Goal: Browse casually: Explore the website without a specific task or goal

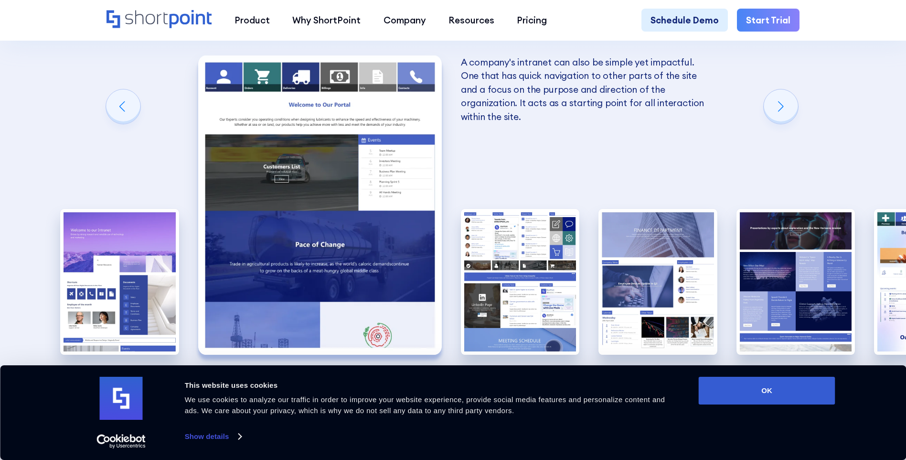
scroll to position [1672, 0]
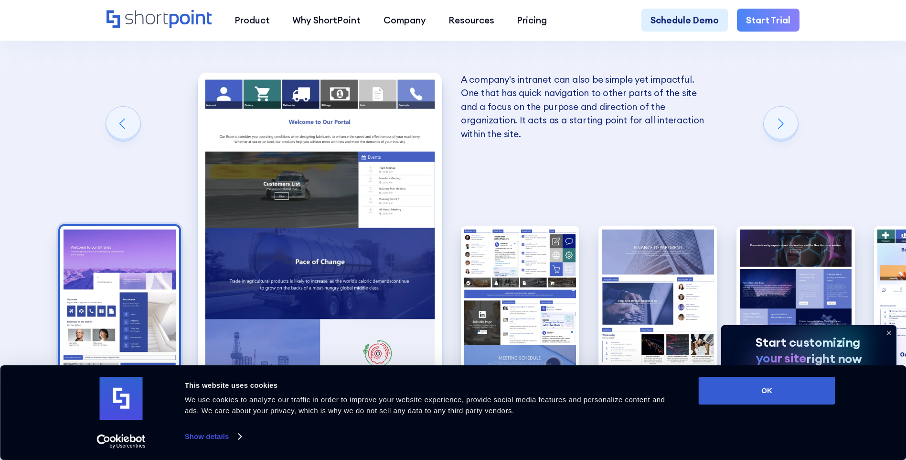
click at [139, 226] on img "1 / 10" at bounding box center [119, 299] width 119 height 146
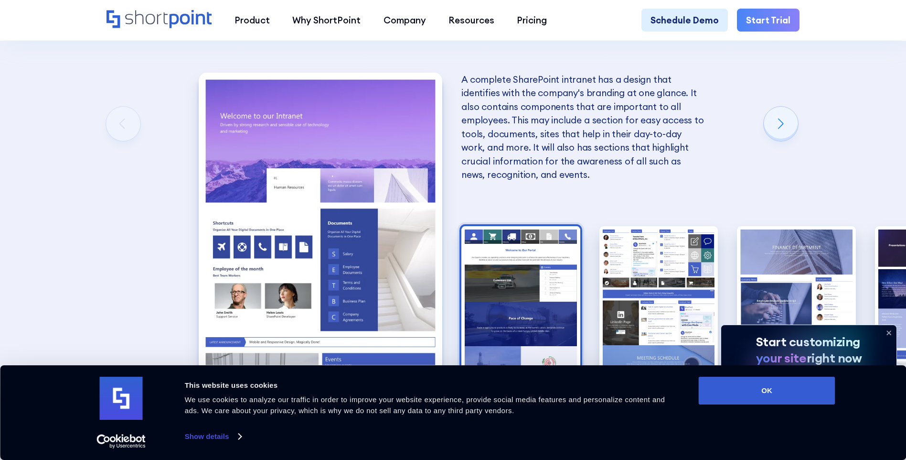
click at [482, 226] on img "2 / 10" at bounding box center [521, 299] width 119 height 146
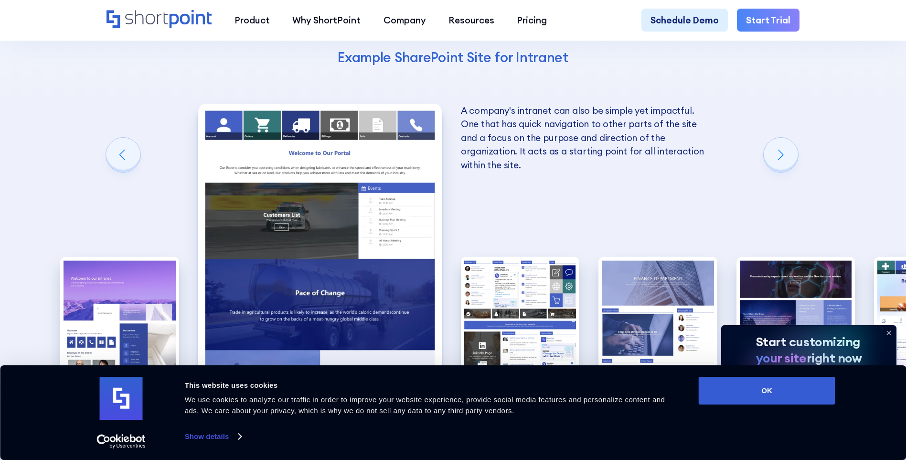
scroll to position [1625, 0]
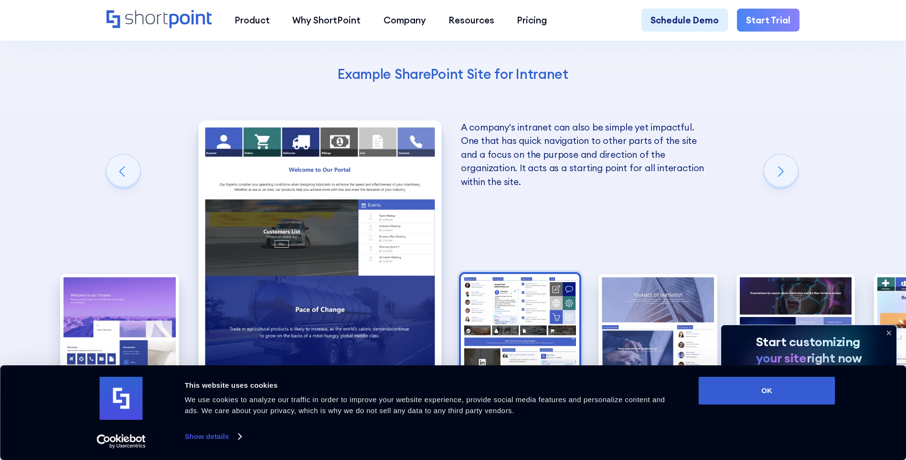
click at [528, 274] on img "3 / 10" at bounding box center [520, 347] width 119 height 146
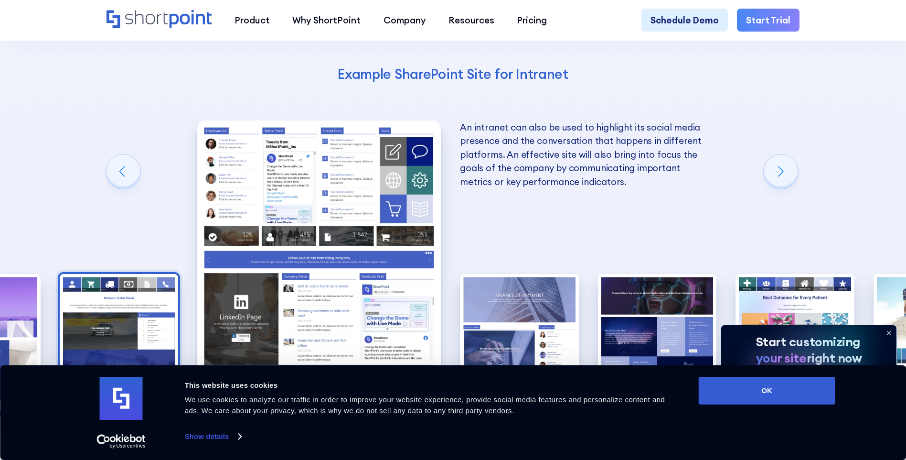
click at [98, 274] on img "2 / 10" at bounding box center [119, 347] width 119 height 146
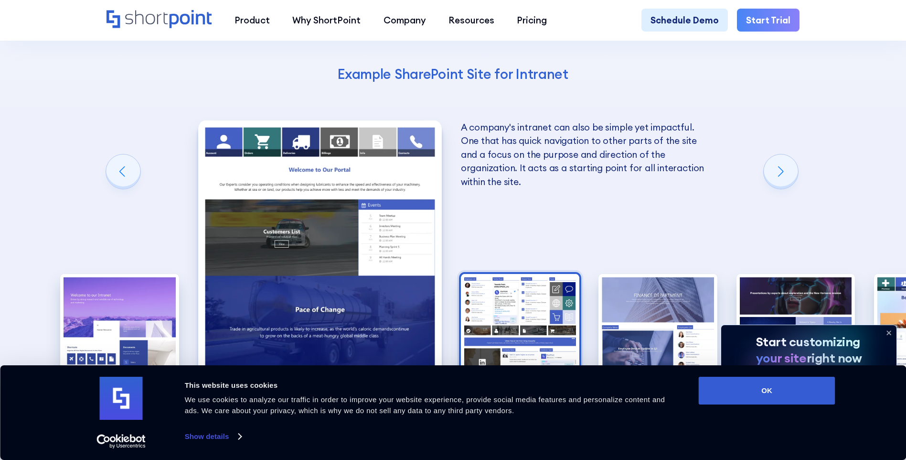
click at [515, 274] on img "3 / 10" at bounding box center [520, 347] width 119 height 146
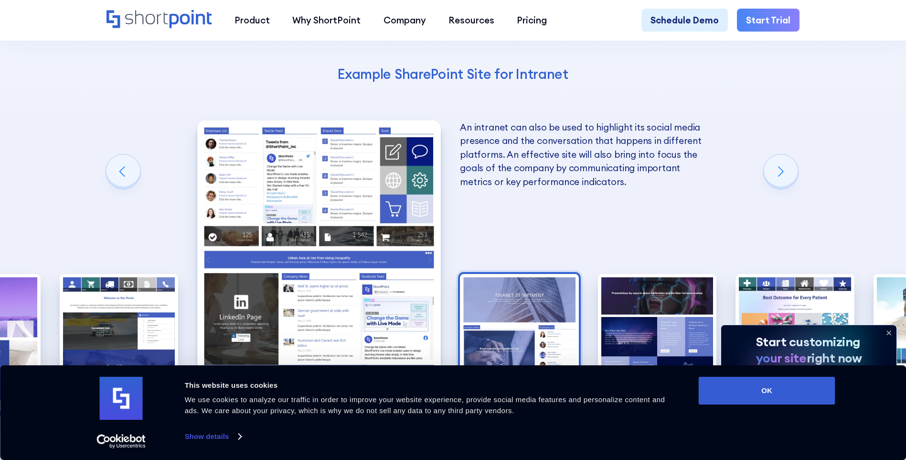
click at [542, 274] on img "4 / 10" at bounding box center [519, 347] width 119 height 146
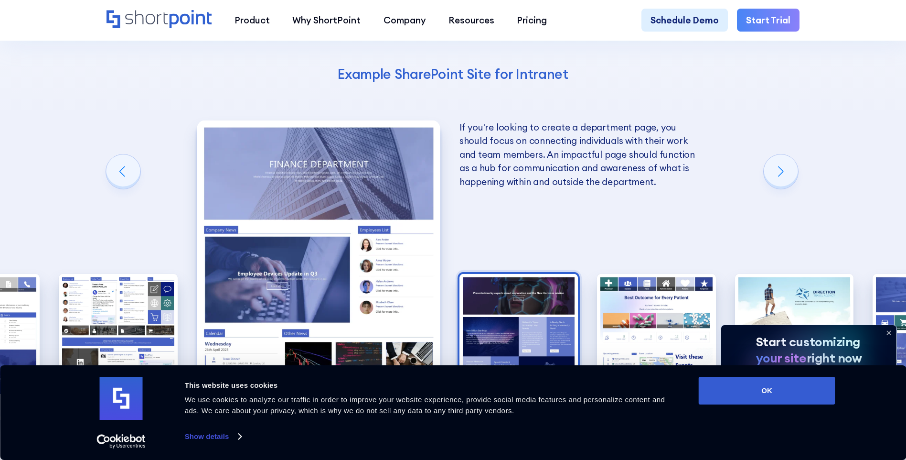
click at [515, 274] on img "5 / 10" at bounding box center [519, 347] width 119 height 146
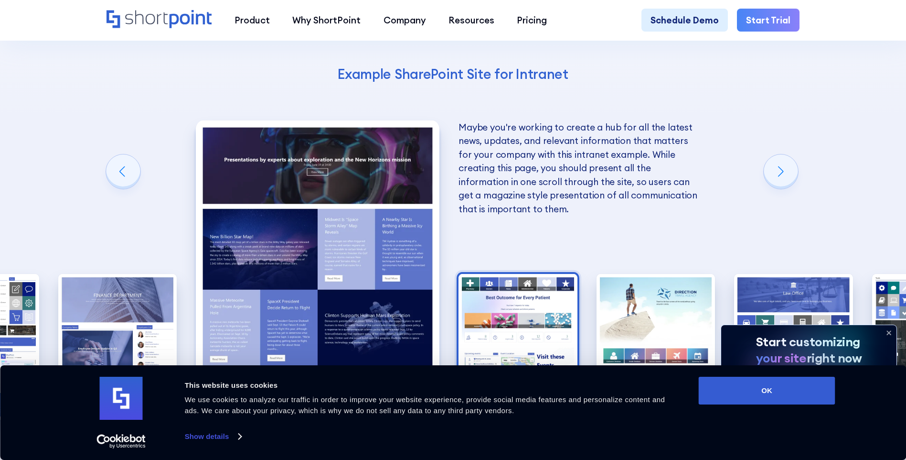
click at [532, 274] on img "6 / 10" at bounding box center [518, 347] width 119 height 146
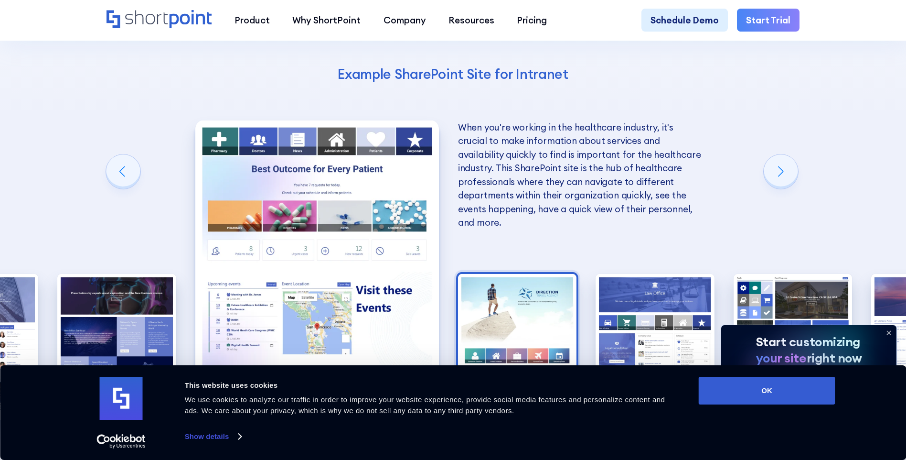
click at [529, 274] on img "7 / 10" at bounding box center [517, 347] width 119 height 146
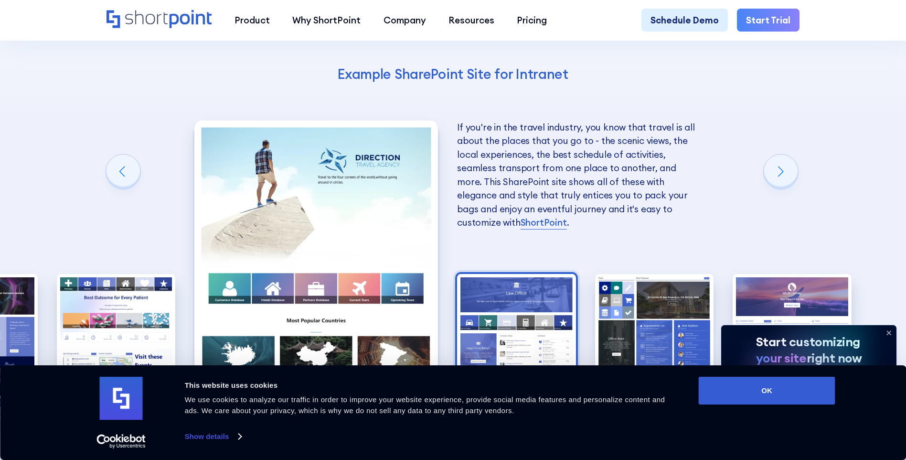
click at [501, 274] on img "8 / 10" at bounding box center [516, 347] width 119 height 146
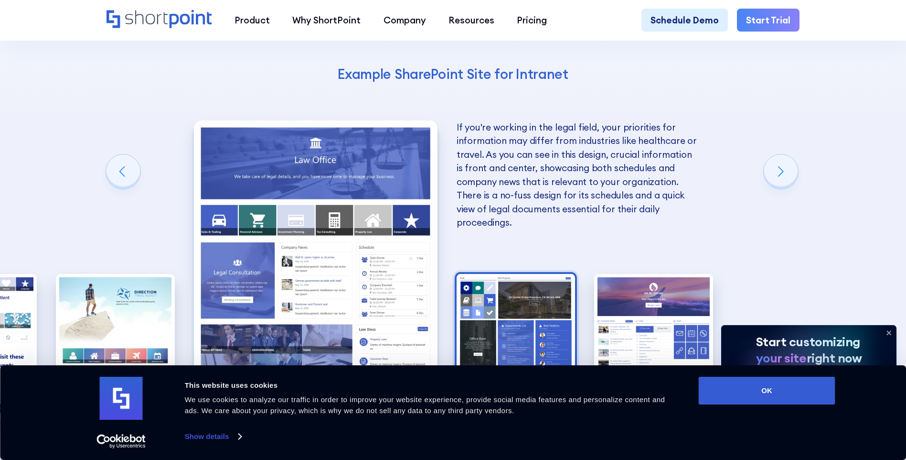
click at [523, 274] on img "9 / 10" at bounding box center [516, 347] width 119 height 146
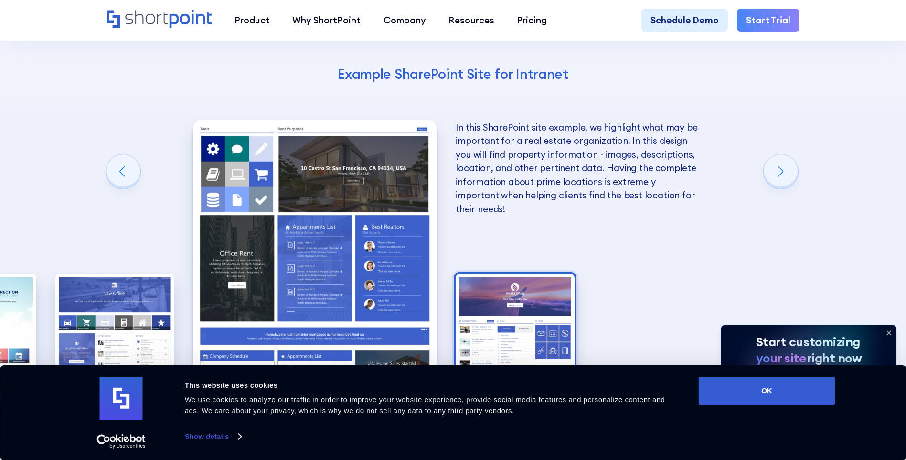
click at [546, 274] on img "10 / 10" at bounding box center [515, 347] width 119 height 146
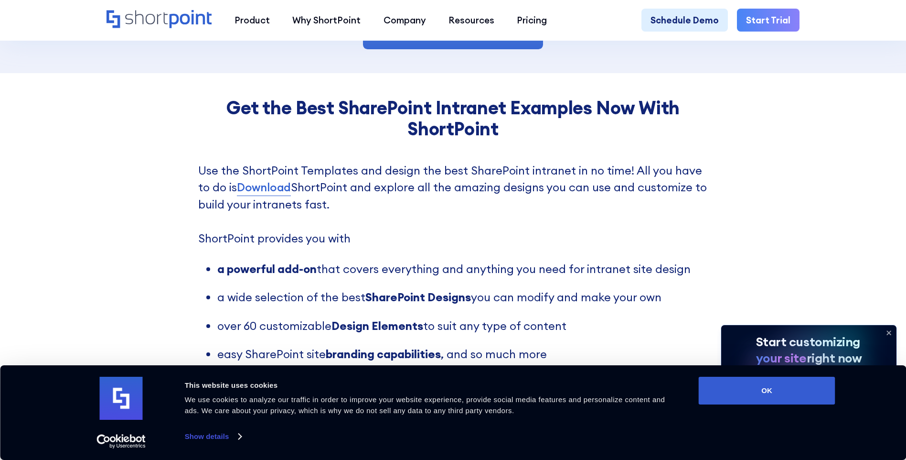
scroll to position [2102, 0]
